Goal: Task Accomplishment & Management: Manage account settings

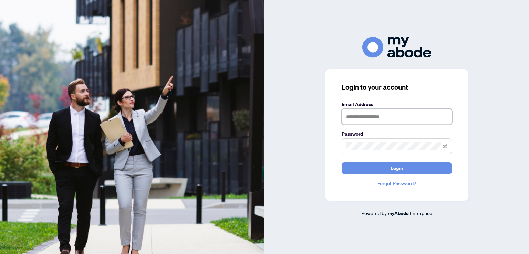
click at [368, 114] on input "text" at bounding box center [396, 117] width 110 height 16
type input "**********"
click at [341, 162] on button "Login" at bounding box center [396, 168] width 110 height 12
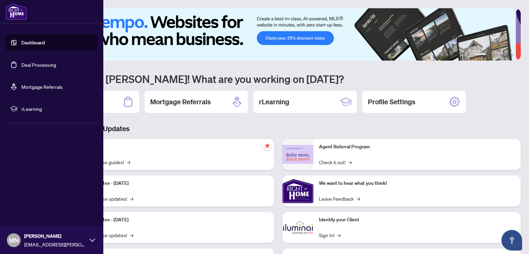
click at [29, 62] on link "Deal Processing" at bounding box center [38, 65] width 35 height 6
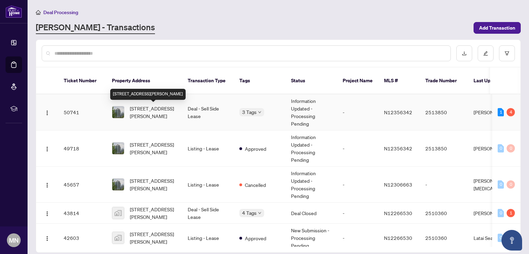
click at [146, 107] on span "[STREET_ADDRESS][PERSON_NAME]" at bounding box center [153, 112] width 47 height 15
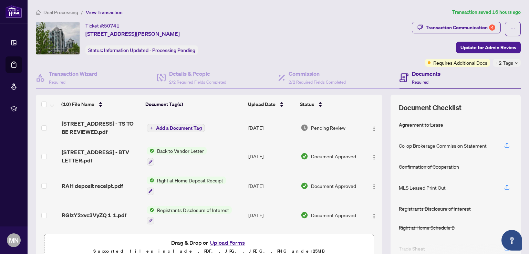
scroll to position [69, 0]
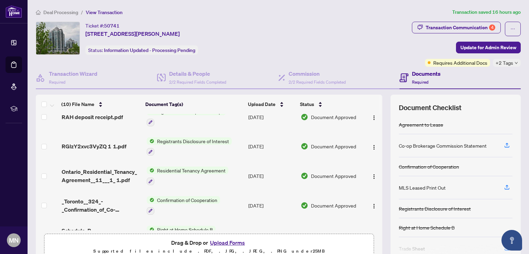
click at [228, 243] on button "Upload Forms" at bounding box center [227, 242] width 39 height 9
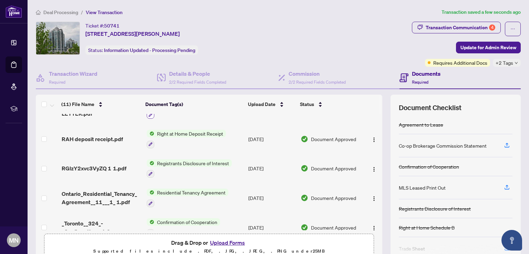
click at [149, 117] on icon "button" at bounding box center [150, 115] width 4 height 4
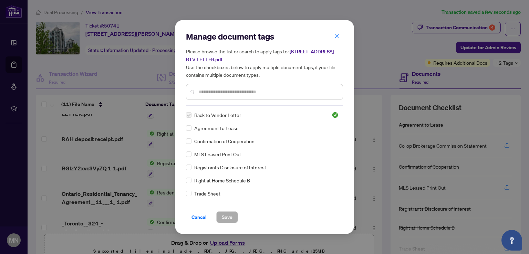
click at [222, 105] on div "Manage document tags Please browse the list or search to apply tags to: [STREET…" at bounding box center [264, 68] width 157 height 75
click at [227, 212] on span "Save" at bounding box center [227, 217] width 11 height 11
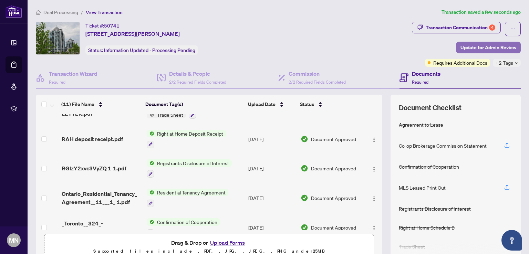
click at [482, 48] on span "Update for Admin Review" at bounding box center [488, 47] width 56 height 11
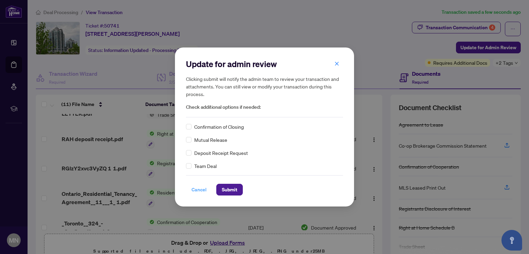
click at [197, 188] on span "Cancel" at bounding box center [198, 189] width 15 height 11
